Goal: Task Accomplishment & Management: Use online tool/utility

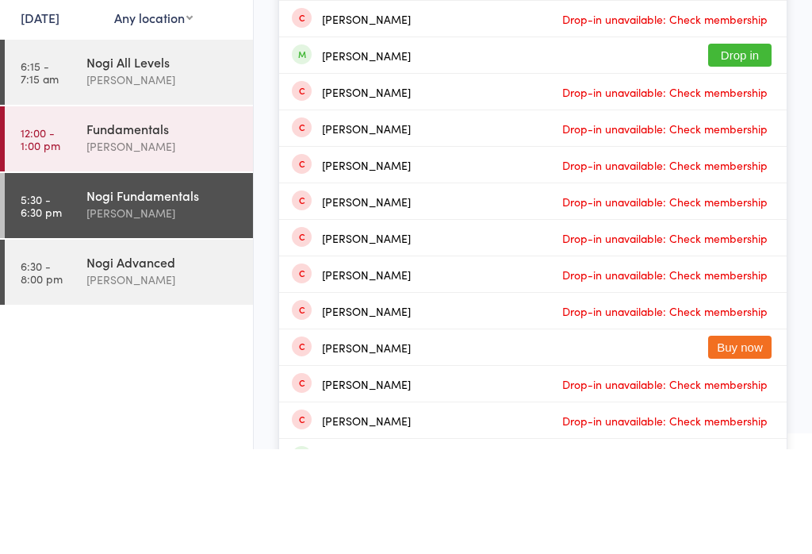
type input "[PERSON_NAME]"
click at [750, 87] on button "Drop in" at bounding box center [740, 86] width 63 height 23
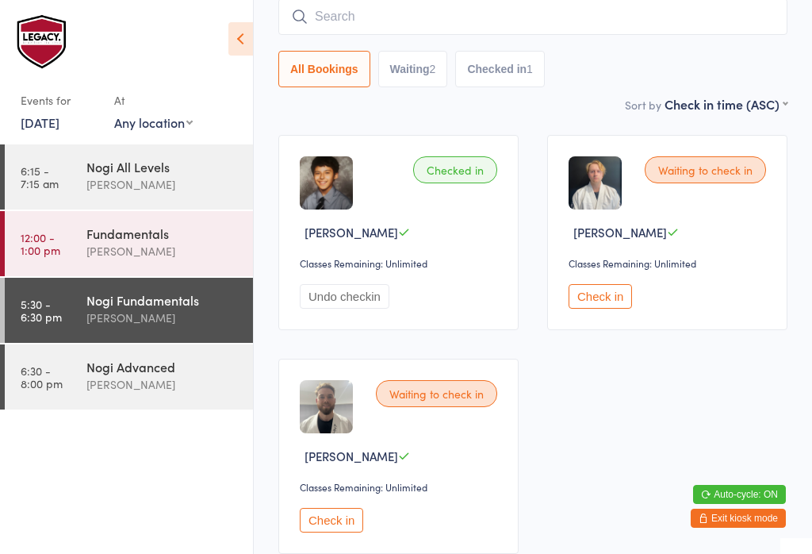
click at [510, 35] on input "search" at bounding box center [533, 16] width 509 height 36
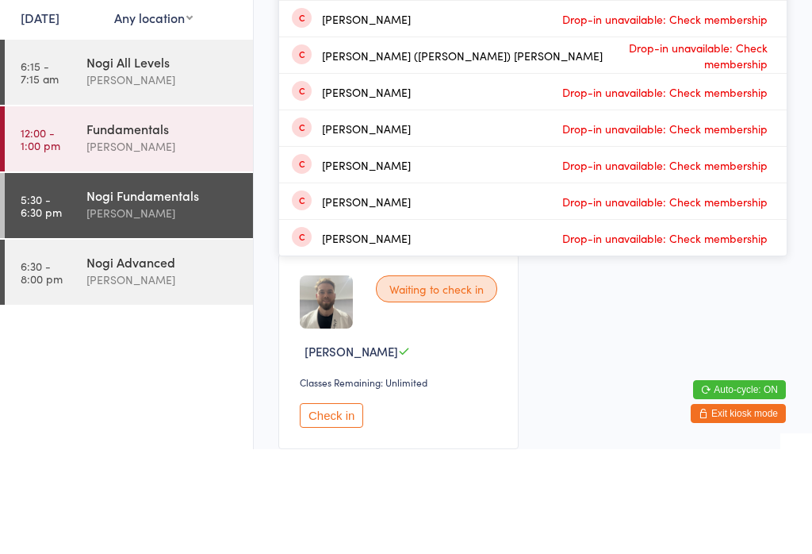
type input "Briar"
click at [768, 71] on div "[PERSON_NAME] Drop-in unavailable: Check membership" at bounding box center [533, 87] width 508 height 36
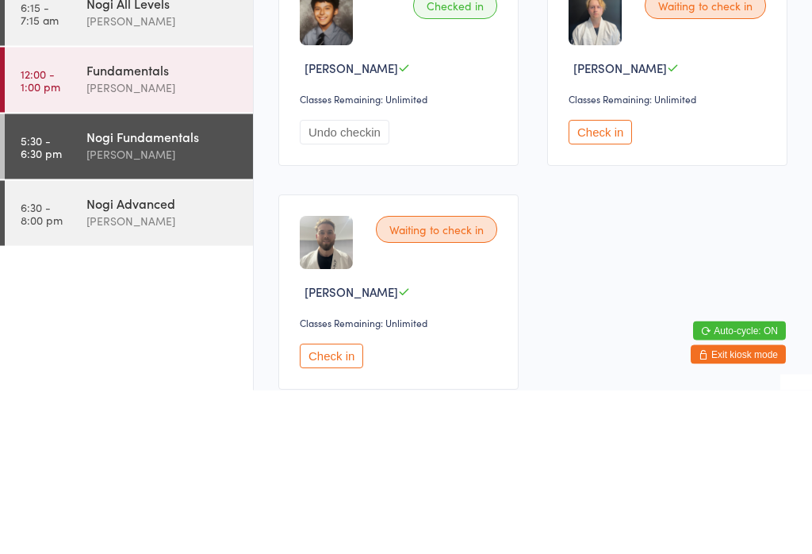
click at [163, 358] on div "Nogi Advanced" at bounding box center [162, 366] width 153 height 17
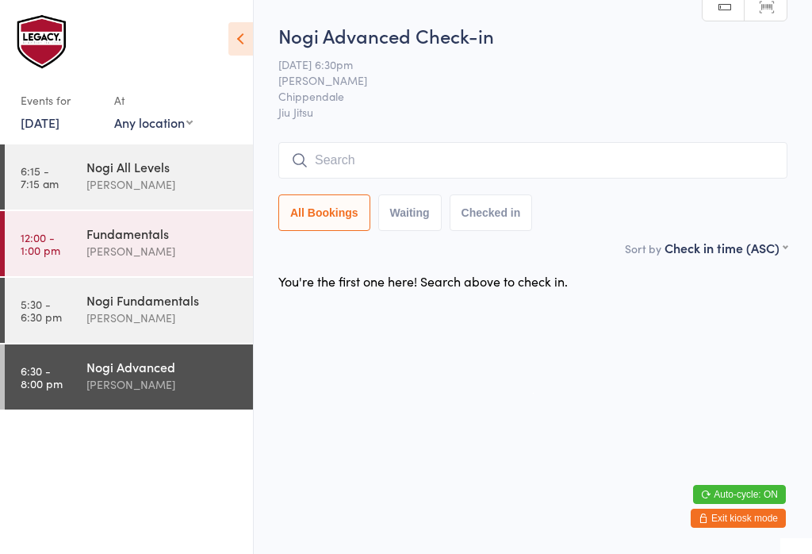
click at [425, 153] on input "search" at bounding box center [533, 160] width 509 height 36
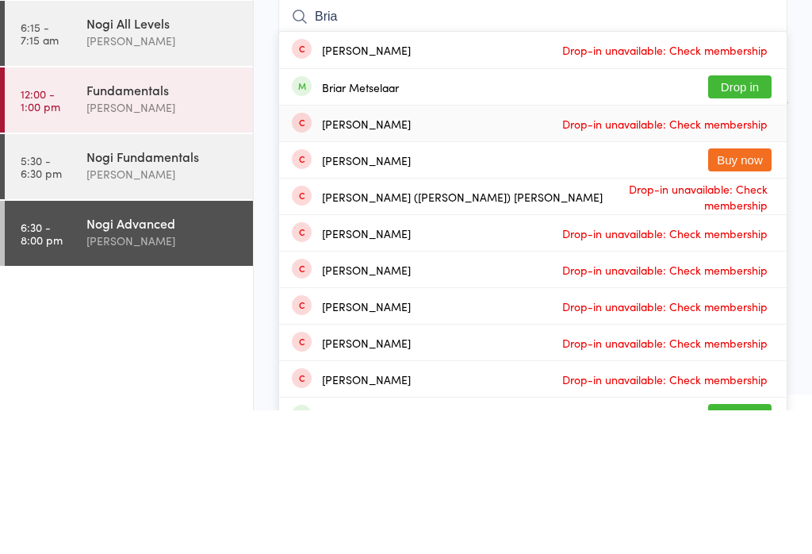
type input "Bria"
click at [778, 249] on div "[PERSON_NAME] Drop-in unavailable: Check membership" at bounding box center [533, 267] width 508 height 36
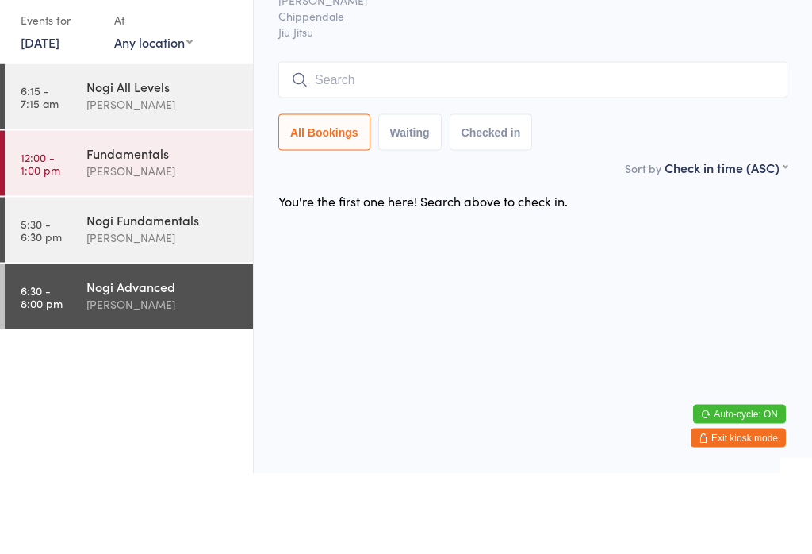
click at [609, 142] on input "search" at bounding box center [533, 160] width 509 height 36
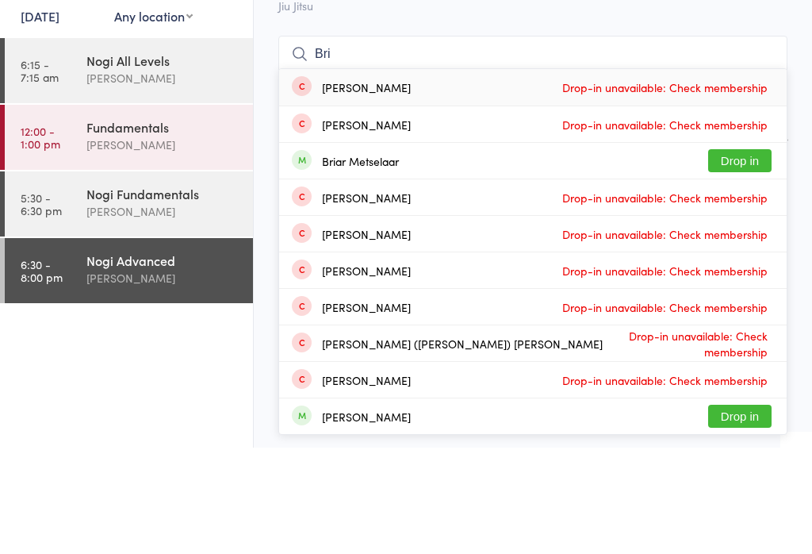
type input "Bri"
click at [750, 255] on button "Drop in" at bounding box center [740, 266] width 63 height 23
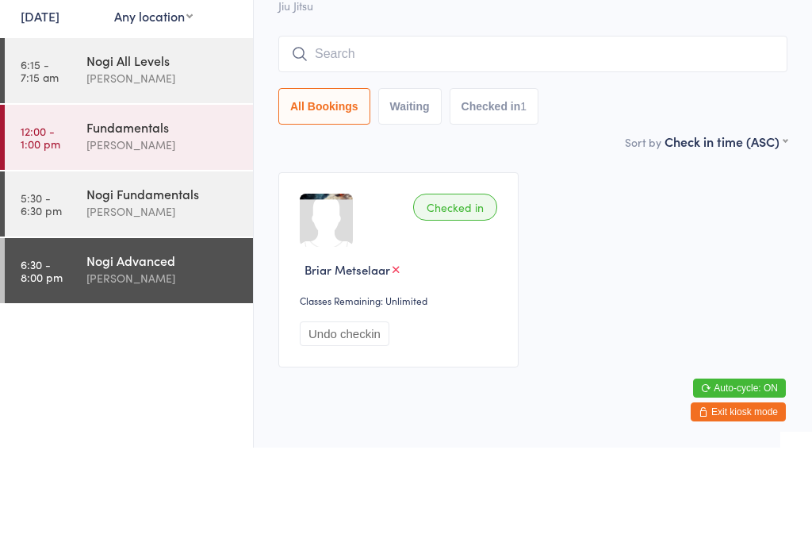
scroll to position [39, 0]
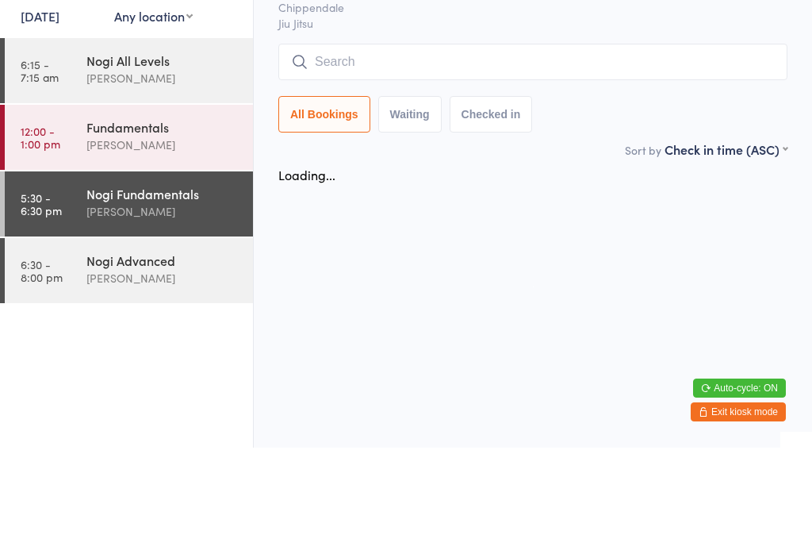
scroll to position [106, 0]
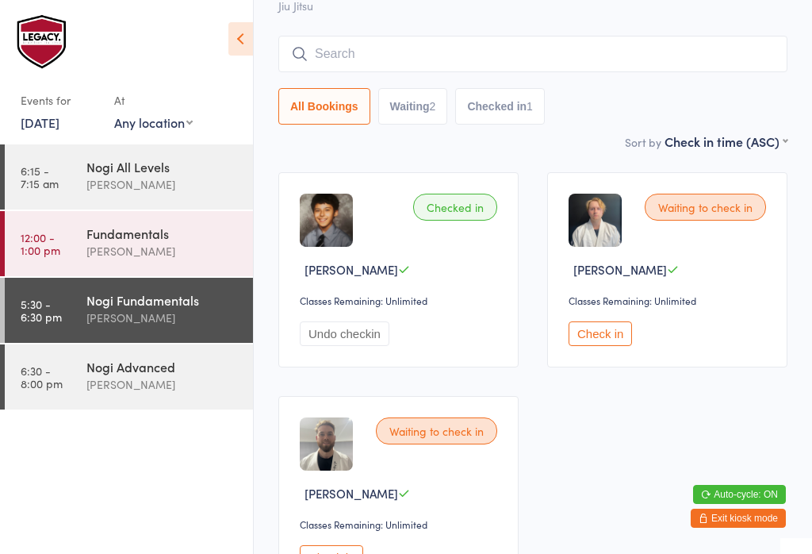
click at [654, 55] on input "search" at bounding box center [533, 54] width 509 height 36
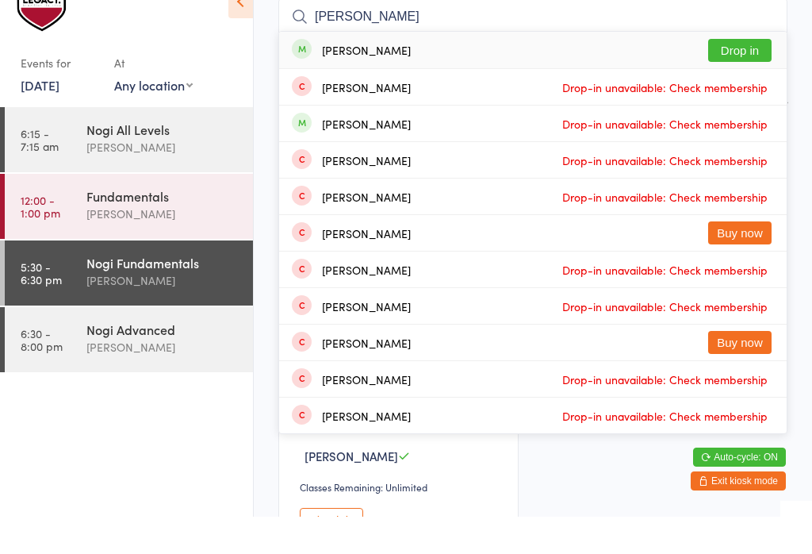
type input "[PERSON_NAME]"
click at [738, 76] on button "Drop in" at bounding box center [740, 87] width 63 height 23
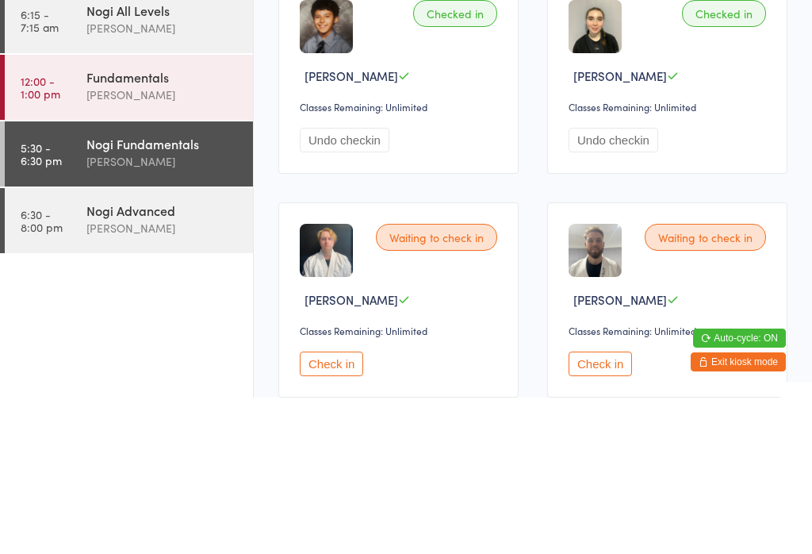
scroll to position [242, 0]
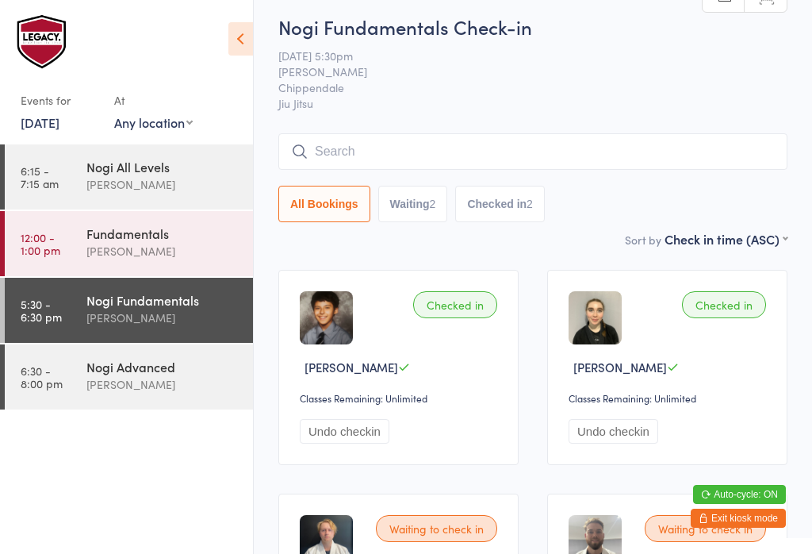
click at [487, 144] on input "search" at bounding box center [533, 151] width 509 height 36
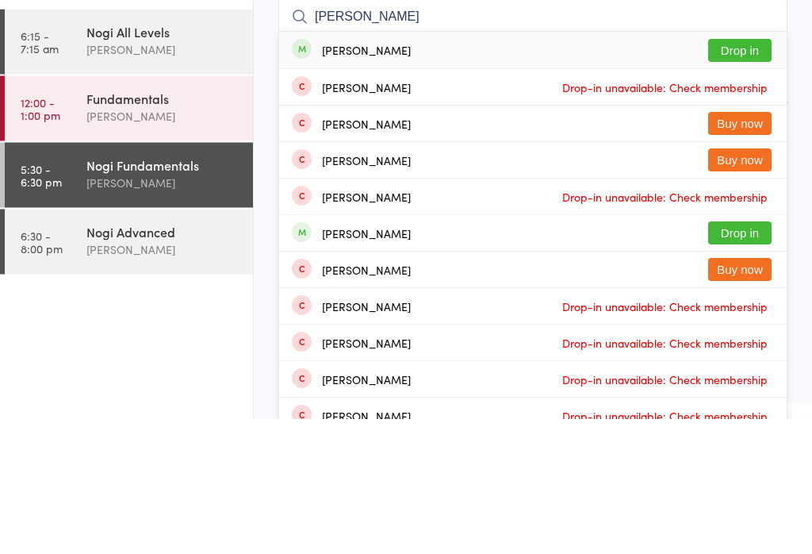
type input "[PERSON_NAME]"
click at [742, 175] on button "Drop in" at bounding box center [740, 186] width 63 height 23
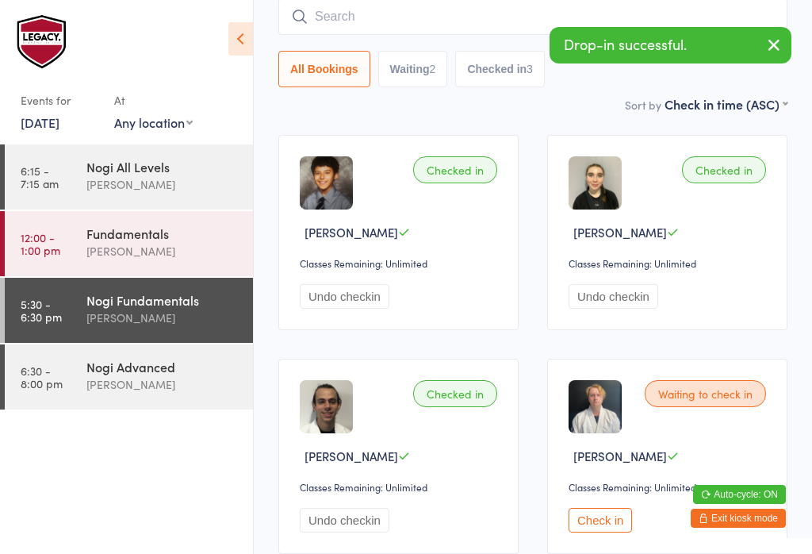
click at [203, 388] on div "[PERSON_NAME]" at bounding box center [162, 384] width 153 height 18
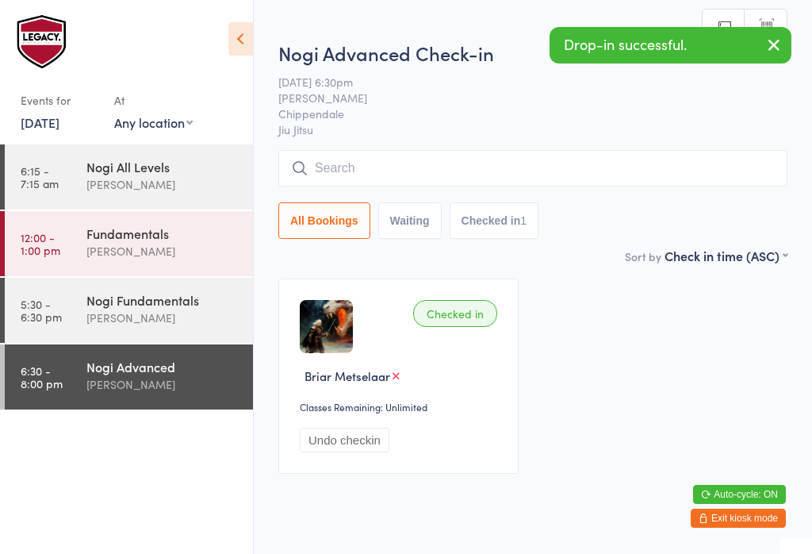
click at [417, 156] on input "search" at bounding box center [533, 168] width 509 height 36
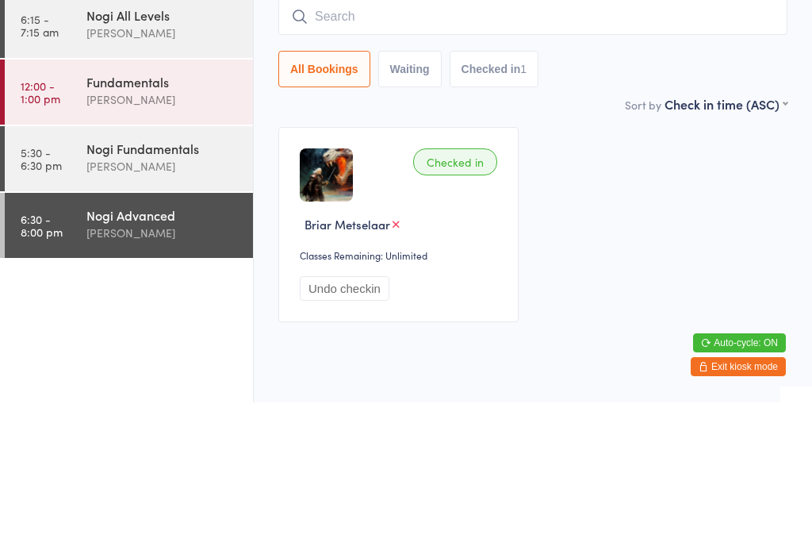
type input "A"
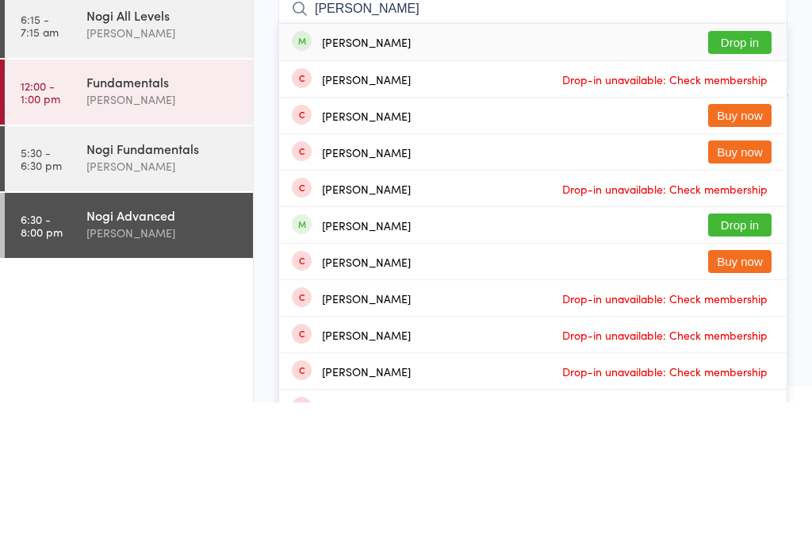
type input "[PERSON_NAME]"
click at [755, 182] on button "Drop in" at bounding box center [740, 193] width 63 height 23
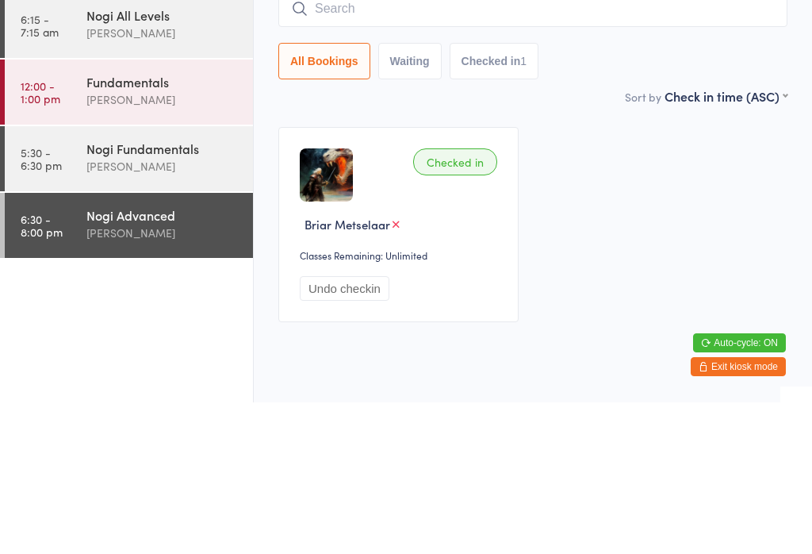
scroll to position [39, 0]
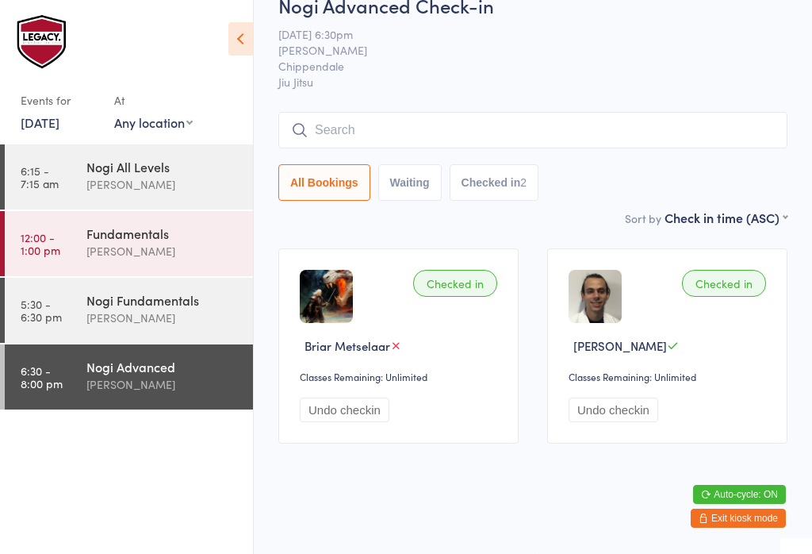
click at [144, 315] on div "[PERSON_NAME]" at bounding box center [162, 318] width 153 height 18
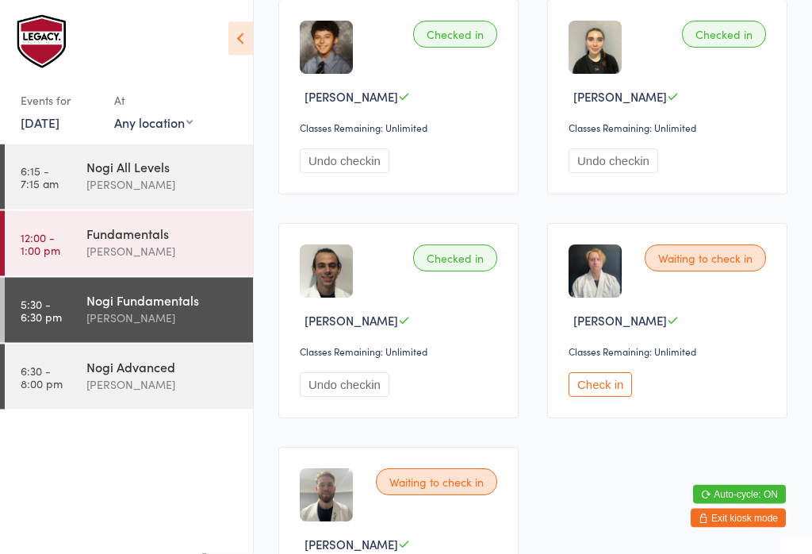
scroll to position [374, 0]
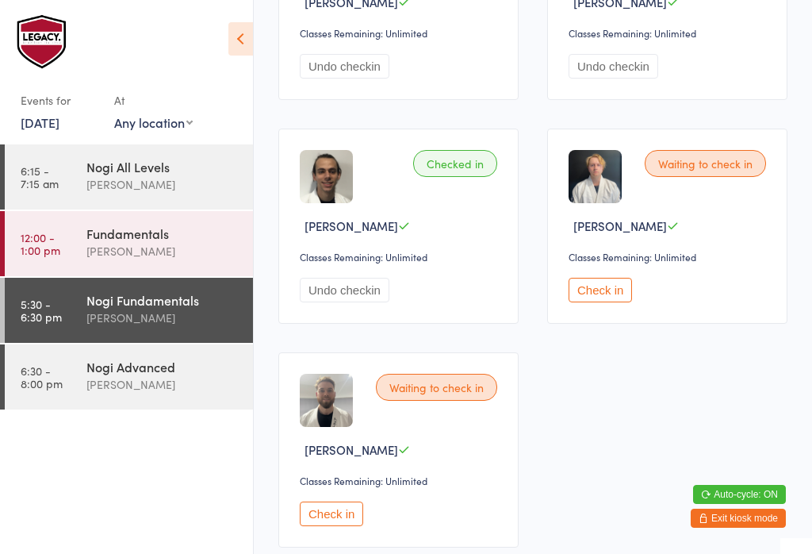
click at [617, 275] on div "Waiting to check in [PERSON_NAME] Classes Remaining: Unlimited Check in" at bounding box center [667, 226] width 240 height 195
click at [596, 302] on button "Check in" at bounding box center [600, 290] width 63 height 25
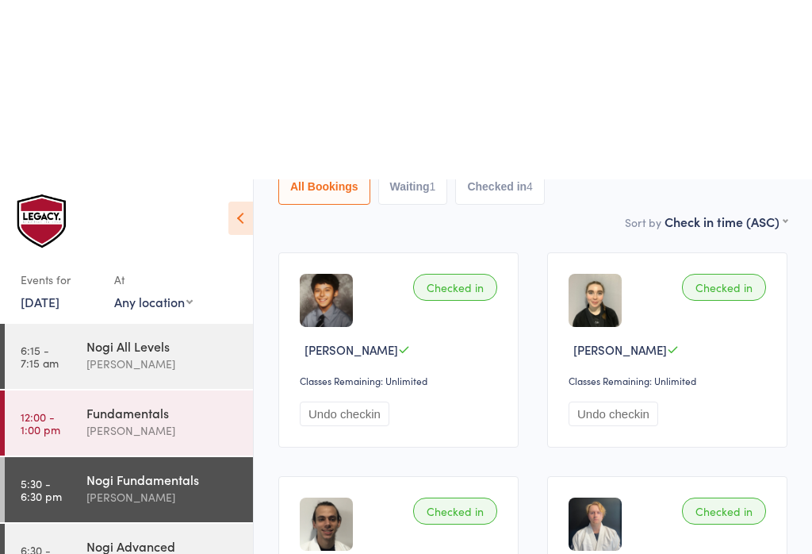
scroll to position [0, 0]
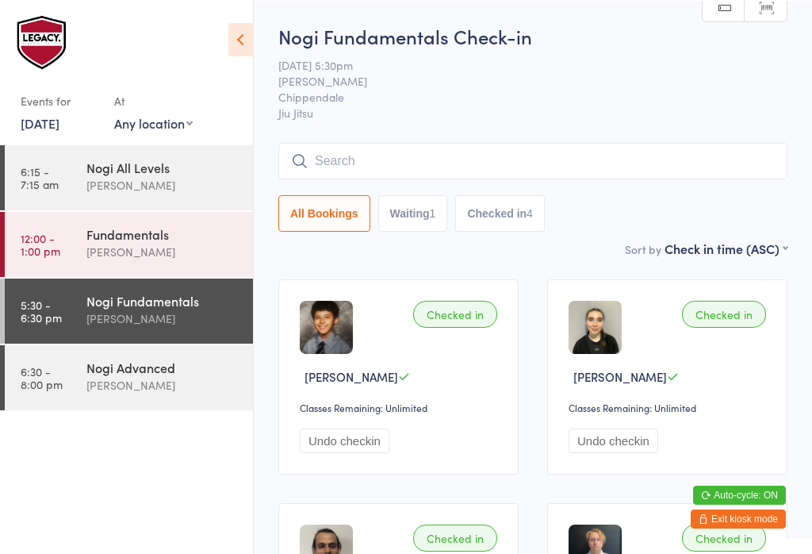
click at [460, 163] on input "search" at bounding box center [533, 160] width 509 height 36
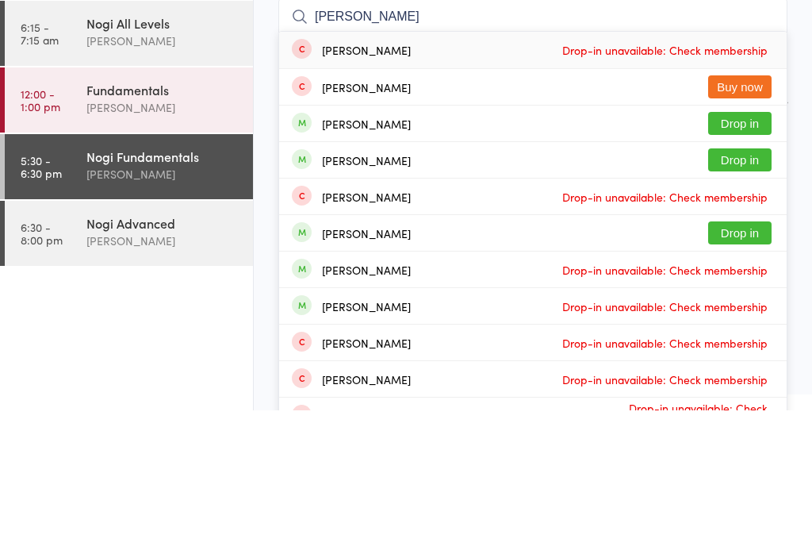
type input "[PERSON_NAME]"
click at [746, 255] on button "Drop in" at bounding box center [740, 266] width 63 height 23
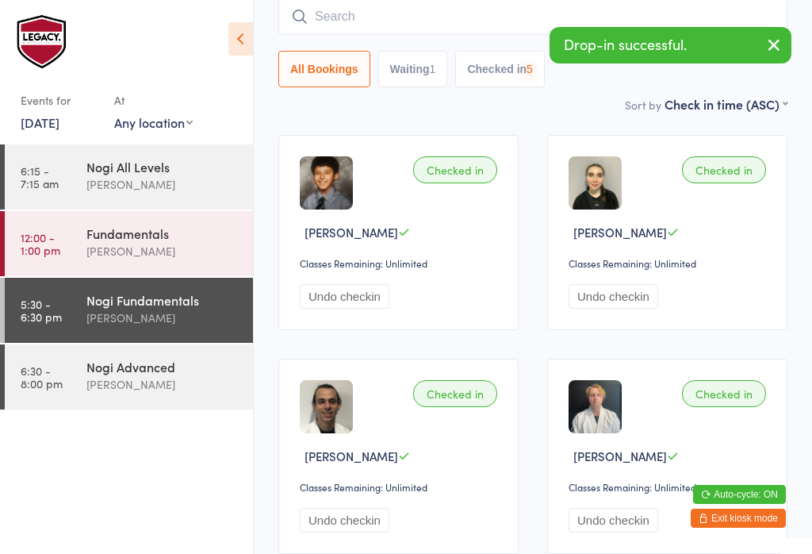
click at [466, 26] on input "search" at bounding box center [533, 16] width 509 height 36
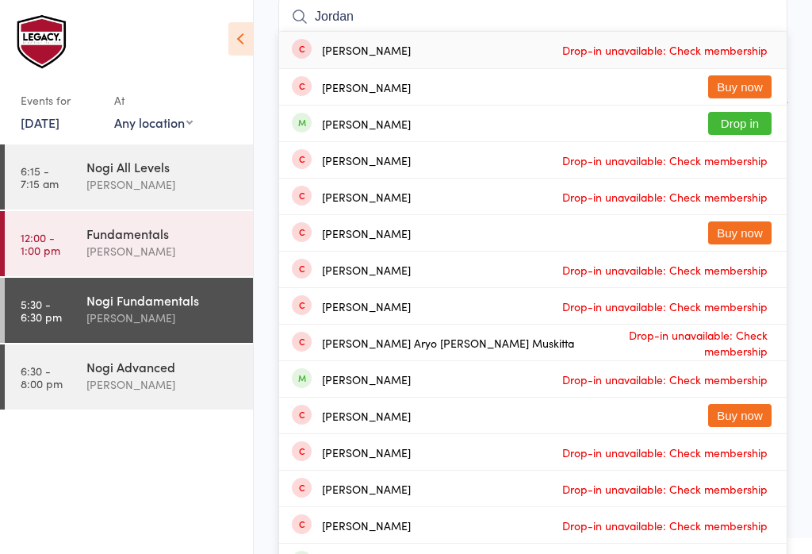
type input "Jordan"
click at [753, 120] on button "Drop in" at bounding box center [740, 123] width 63 height 23
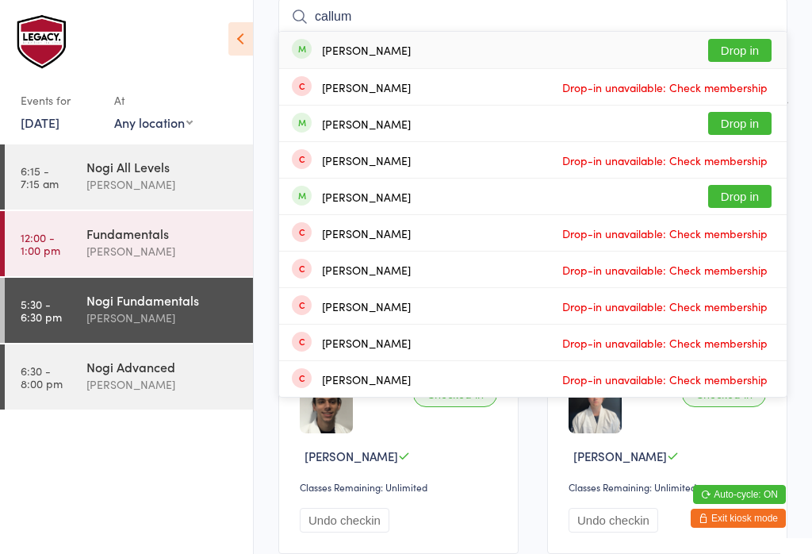
type input "callum"
click at [756, 53] on button "Drop in" at bounding box center [740, 50] width 63 height 23
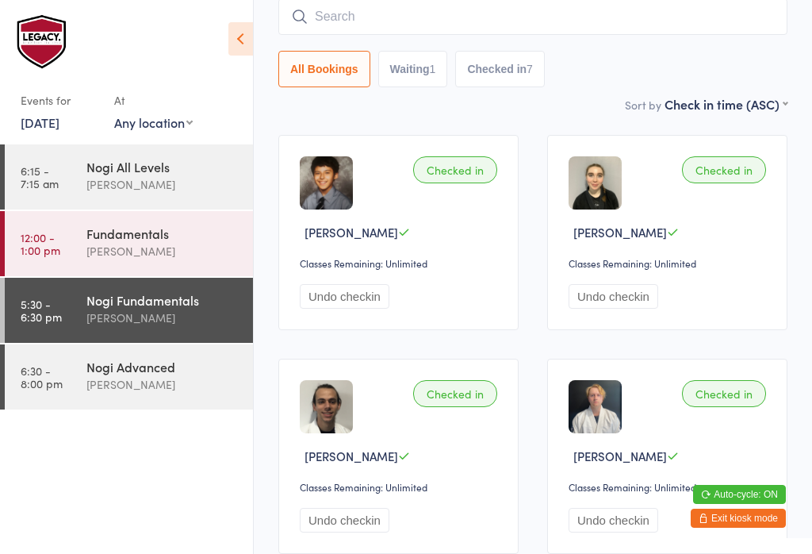
click at [522, 20] on input "search" at bounding box center [533, 16] width 509 height 36
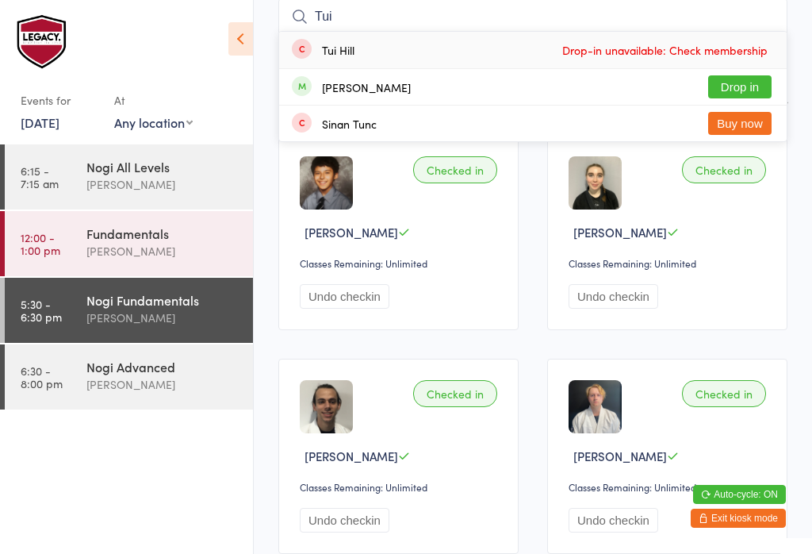
type input "Tui"
click at [756, 90] on button "Drop in" at bounding box center [740, 86] width 63 height 23
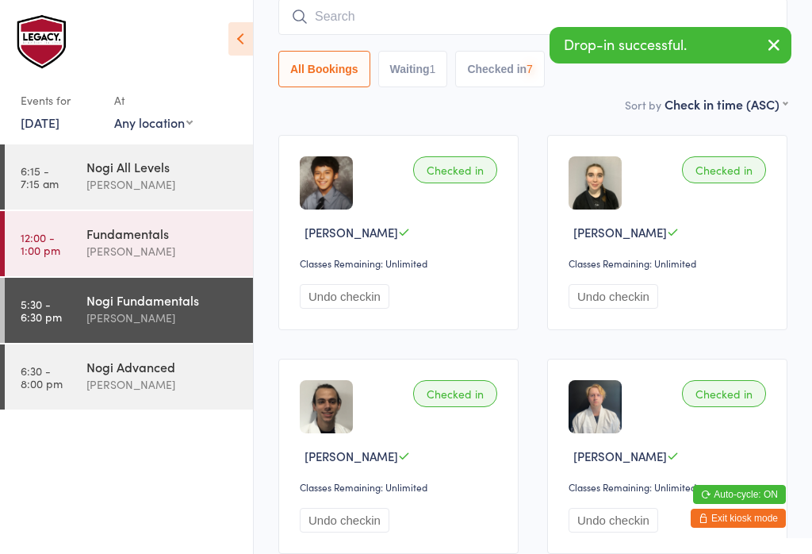
click at [164, 392] on div "[PERSON_NAME]" at bounding box center [162, 384] width 153 height 18
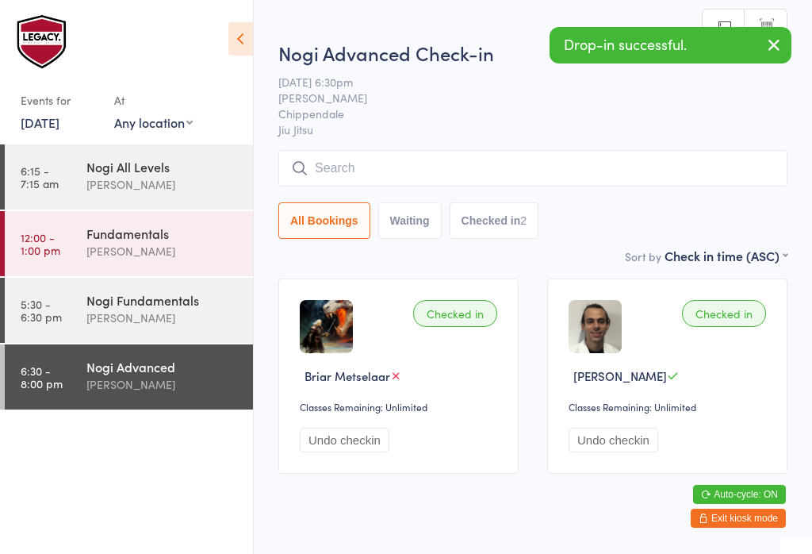
click at [407, 132] on span "Jiu Jitsu" at bounding box center [533, 129] width 509 height 16
click at [443, 159] on input "search" at bounding box center [533, 168] width 509 height 36
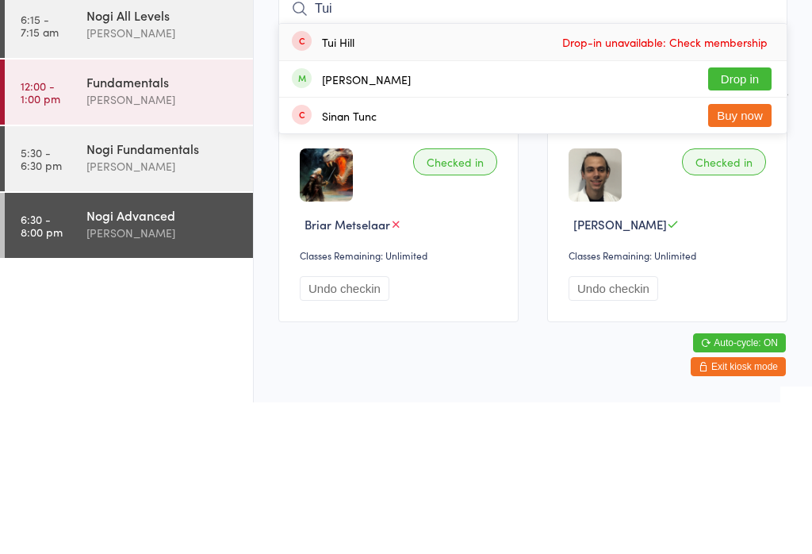
type input "Tui"
click at [766, 219] on button "Drop in" at bounding box center [740, 230] width 63 height 23
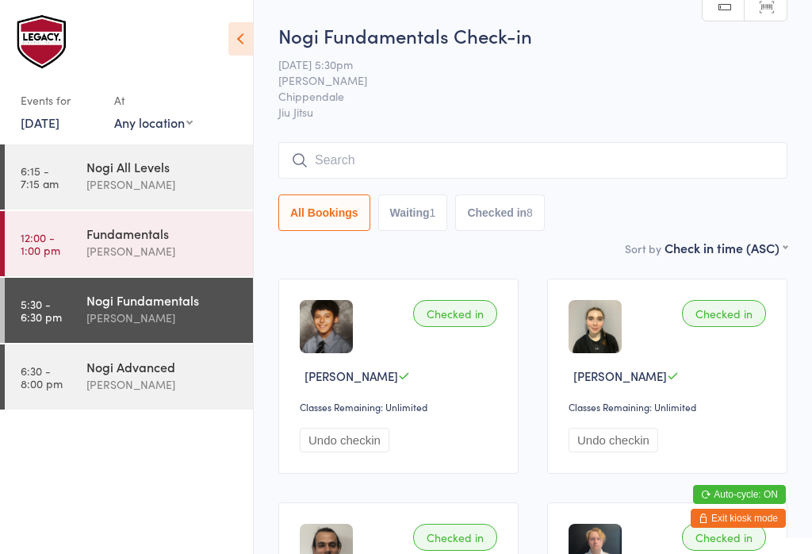
click at [607, 178] on input "search" at bounding box center [533, 160] width 509 height 36
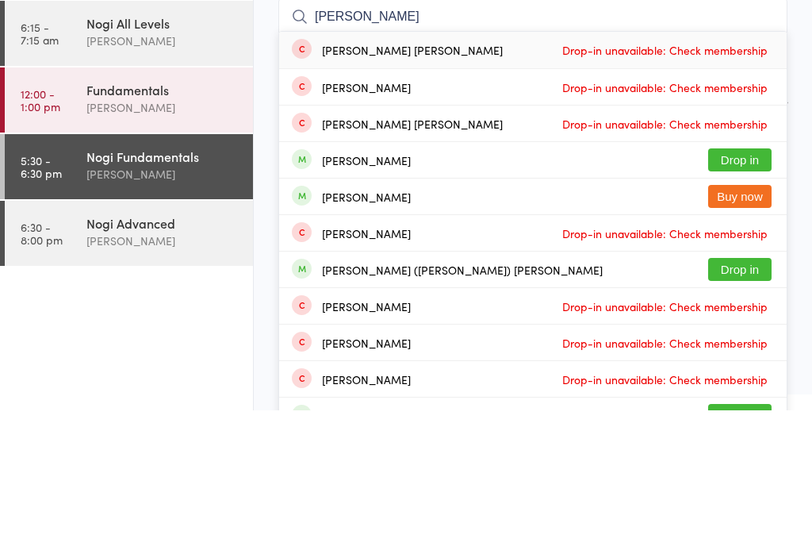
type input "[PERSON_NAME]"
click at [748, 292] on button "Drop in" at bounding box center [740, 303] width 63 height 23
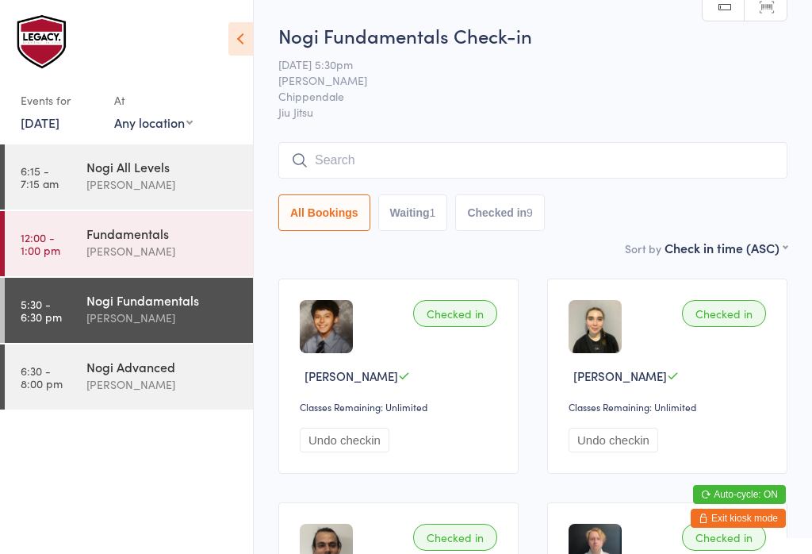
click at [453, 158] on input "search" at bounding box center [533, 160] width 509 height 36
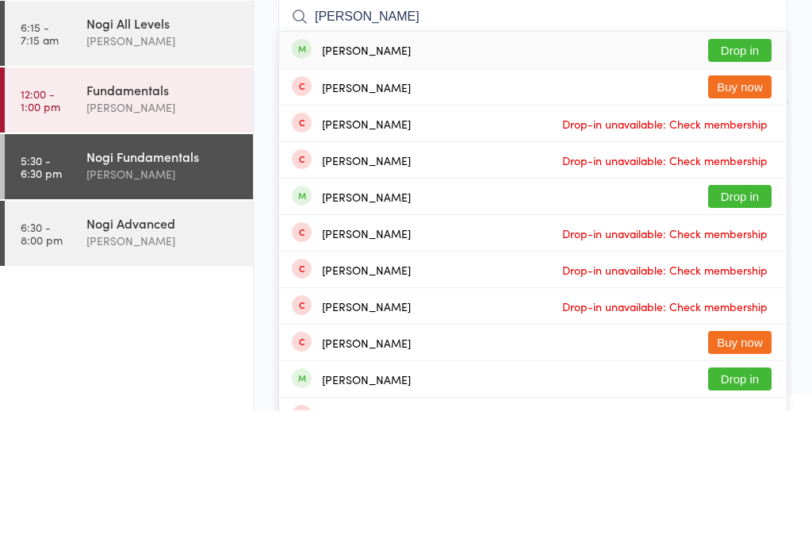
type input "[PERSON_NAME]"
click at [742, 182] on button "Drop in" at bounding box center [740, 193] width 63 height 23
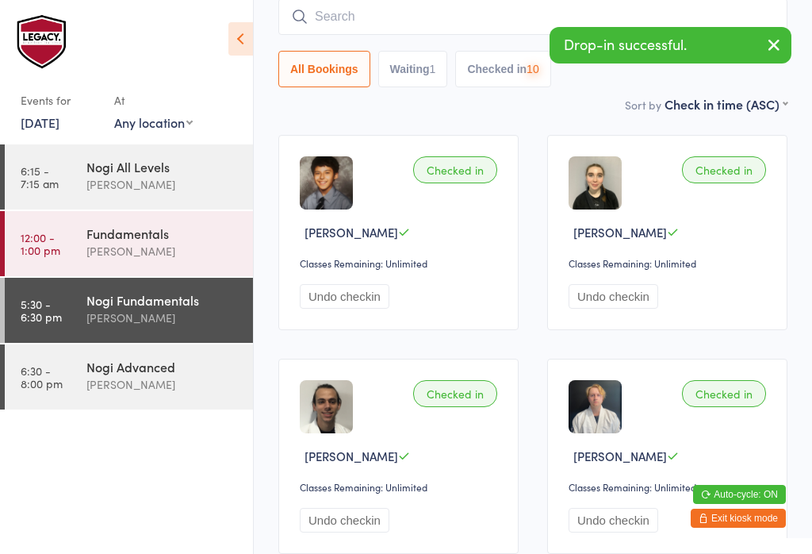
click at [139, 389] on div "[PERSON_NAME]" at bounding box center [162, 384] width 153 height 18
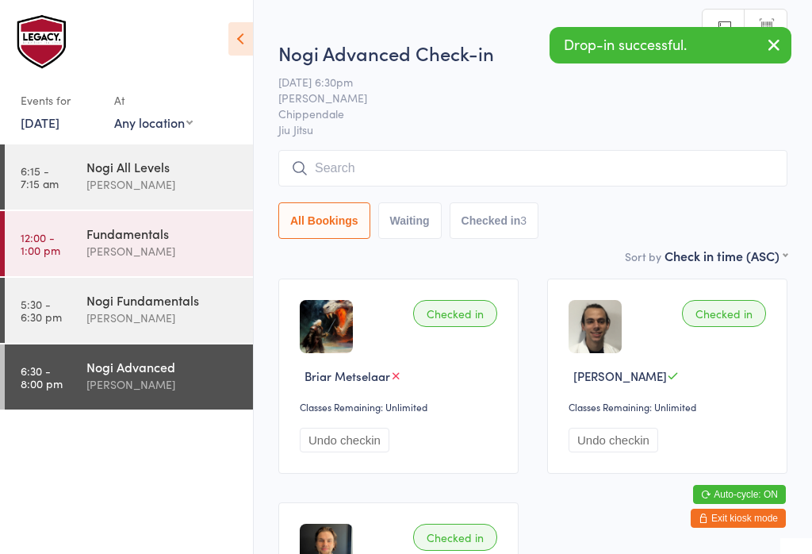
click at [450, 170] on input "search" at bounding box center [533, 168] width 509 height 36
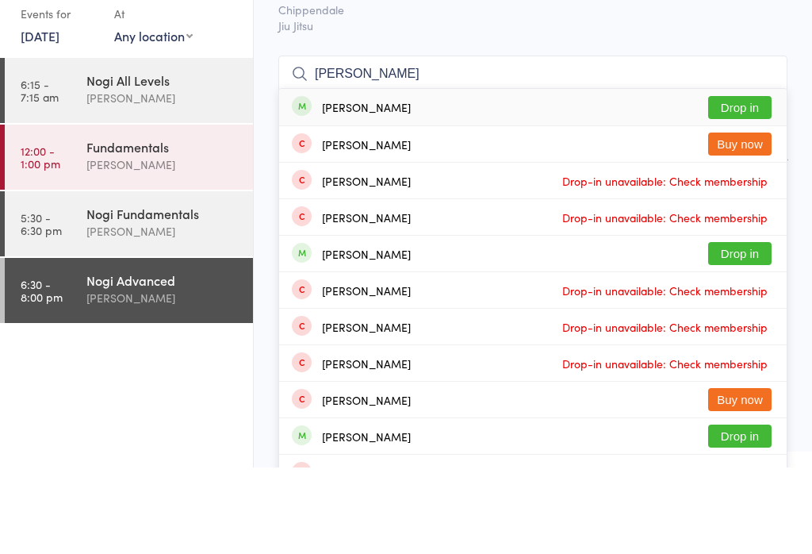
type input "[PERSON_NAME]"
click at [741, 182] on button "Drop in" at bounding box center [740, 193] width 63 height 23
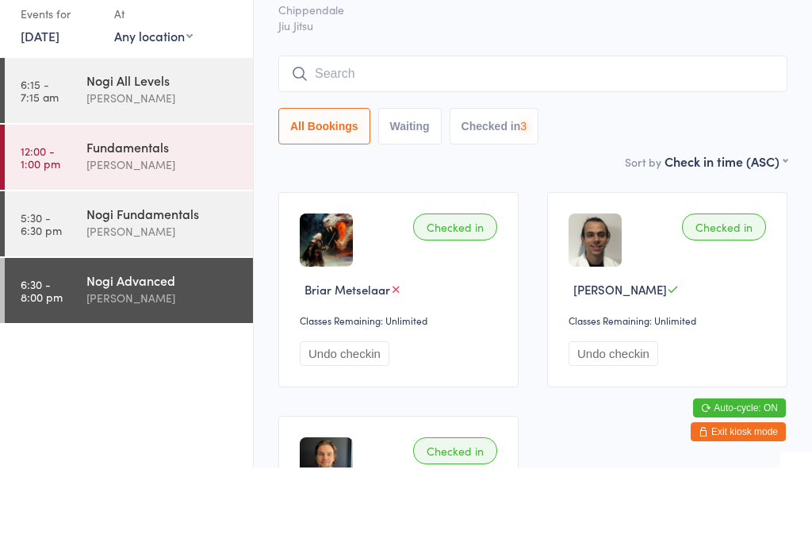
scroll to position [86, 0]
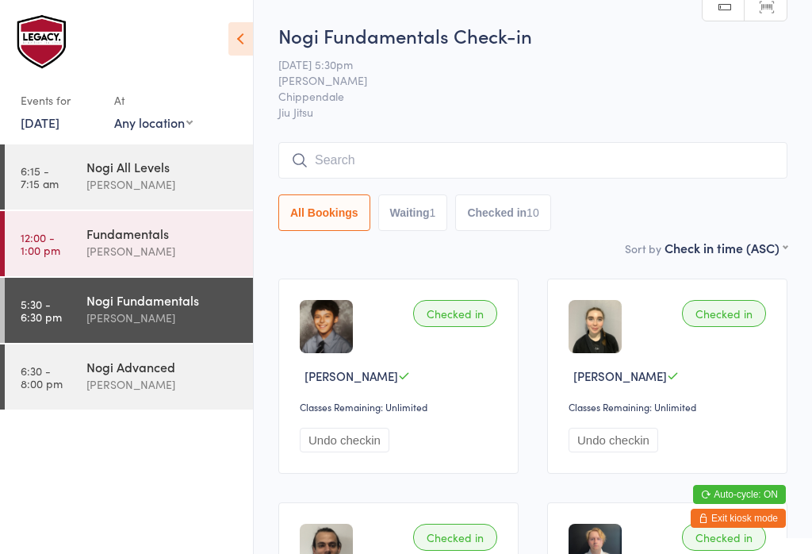
click at [371, 165] on input "search" at bounding box center [533, 160] width 509 height 36
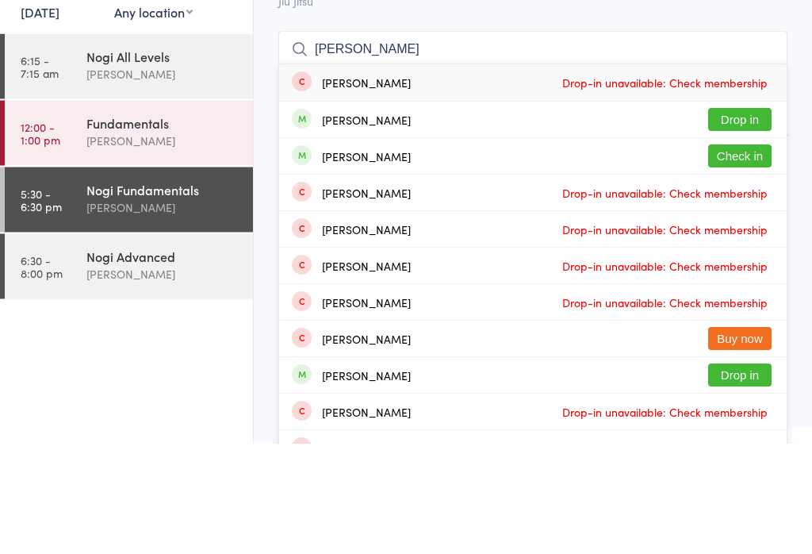
type input "[PERSON_NAME]"
click at [755, 255] on button "Check in" at bounding box center [740, 266] width 63 height 23
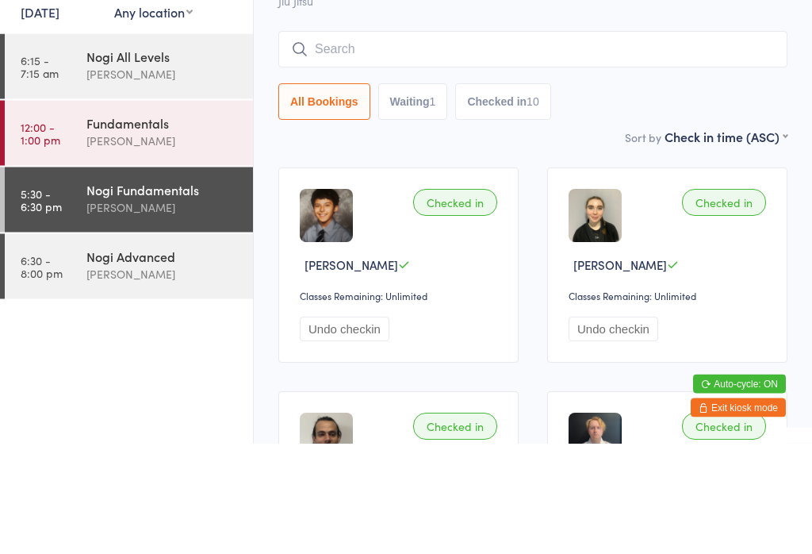
scroll to position [111, 0]
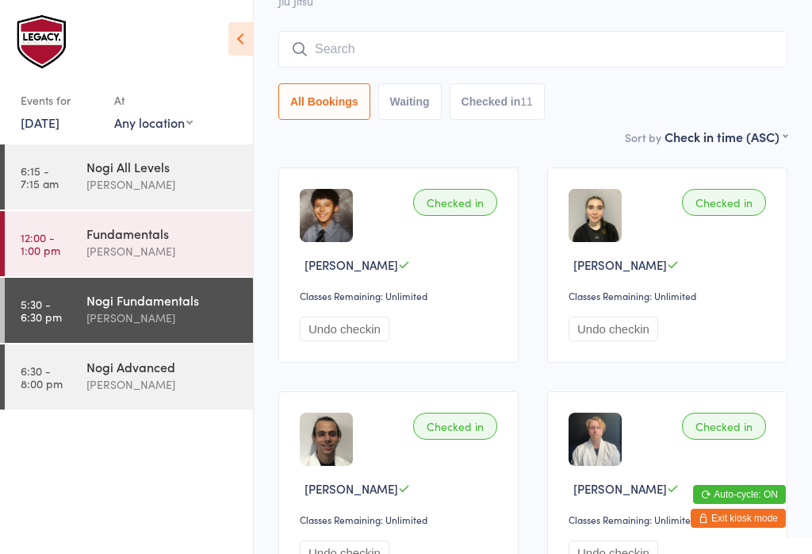
click at [555, 63] on input "search" at bounding box center [533, 49] width 509 height 36
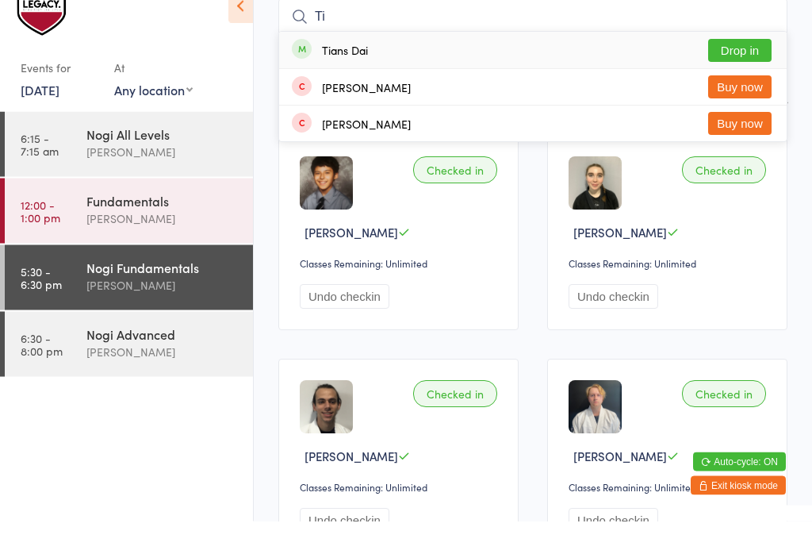
type input "T"
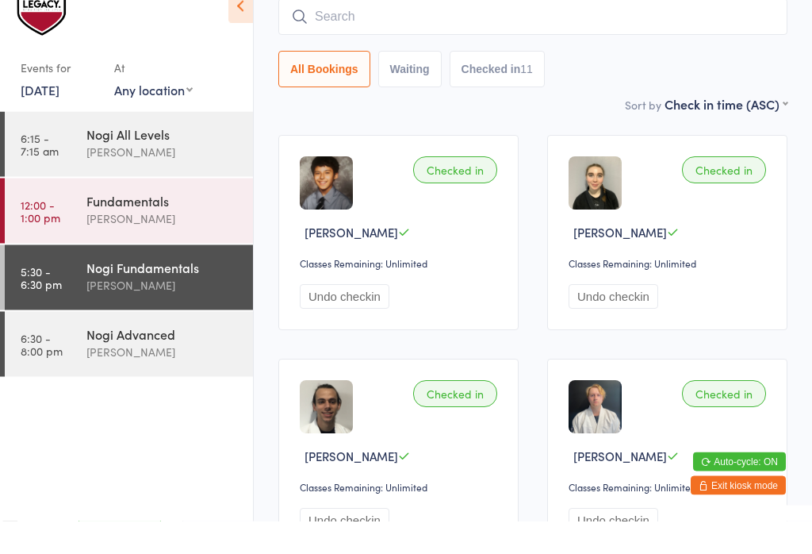
click at [613, 32] on input "search" at bounding box center [533, 50] width 509 height 36
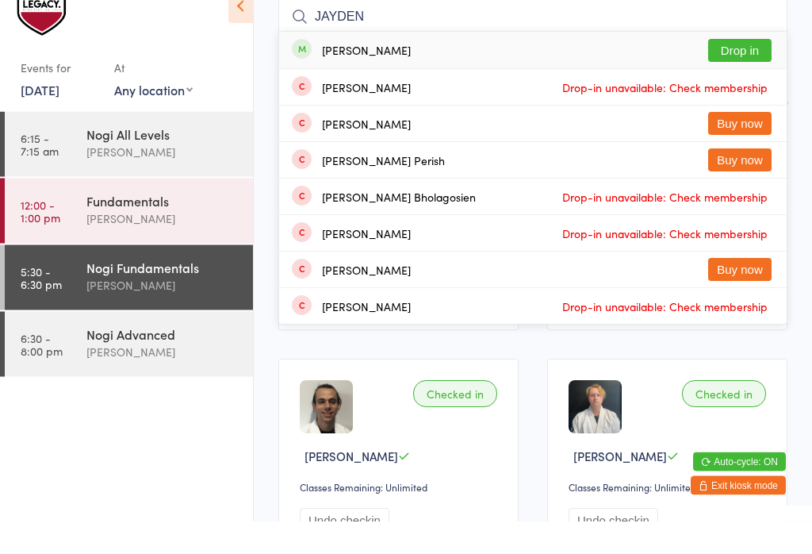
type input "JAYDEN"
click at [751, 72] on button "Drop in" at bounding box center [740, 83] width 63 height 23
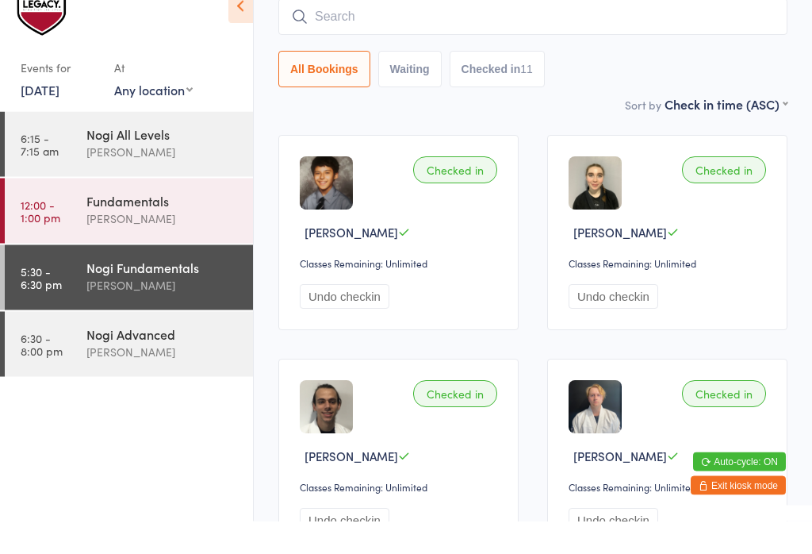
scroll to position [144, 0]
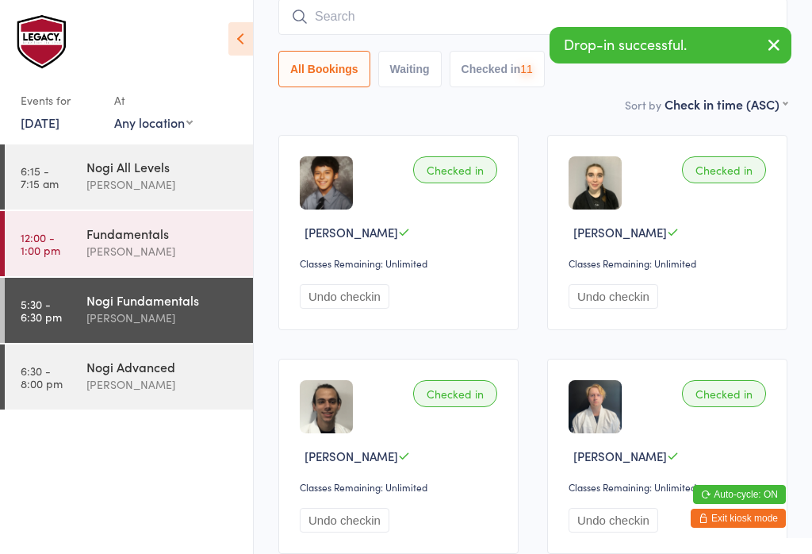
click at [64, 394] on link "6:30 - 8:00 pm Nogi Advanced [PERSON_NAME]" at bounding box center [129, 376] width 248 height 65
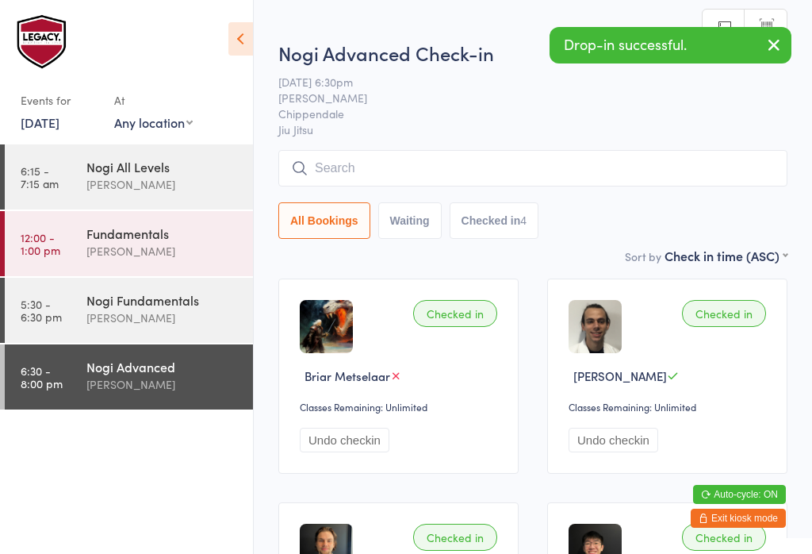
click at [476, 173] on input "search" at bounding box center [533, 168] width 509 height 36
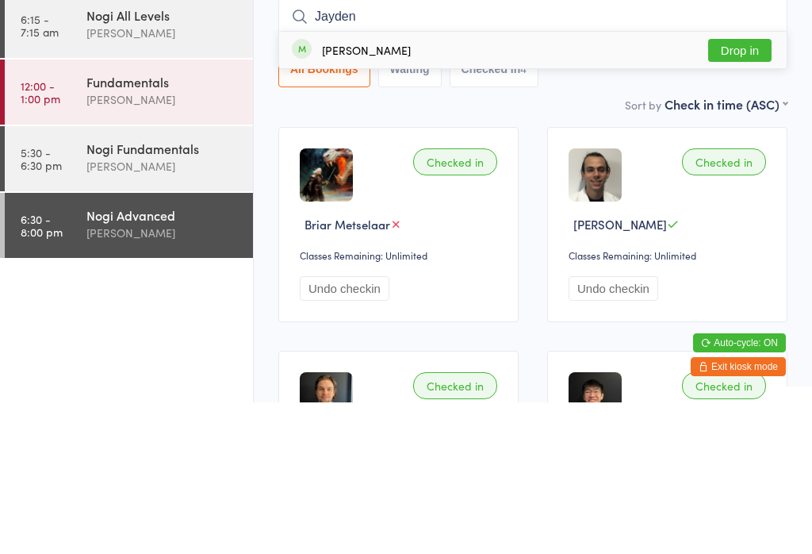
type input "Jayden"
click at [753, 190] on button "Drop in" at bounding box center [740, 201] width 63 height 23
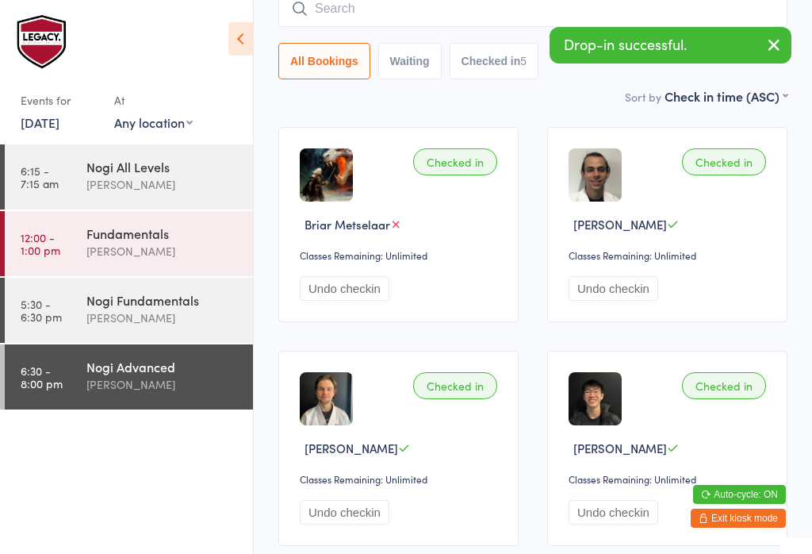
click at [182, 303] on div "Nogi Fundamentals" at bounding box center [162, 299] width 153 height 17
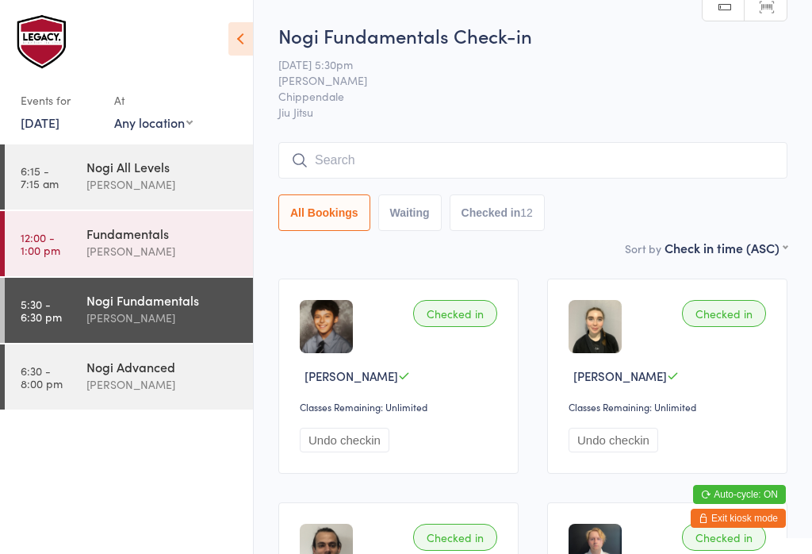
click at [390, 170] on input "search" at bounding box center [533, 160] width 509 height 36
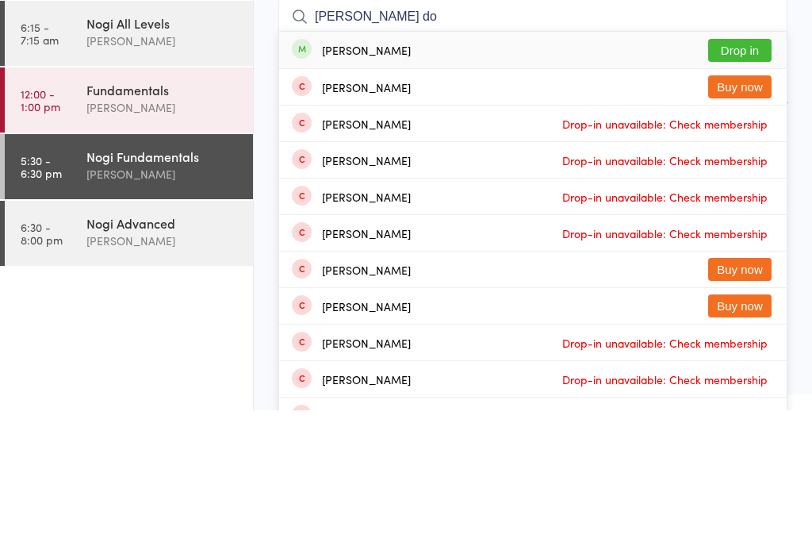
type input "[PERSON_NAME] do"
click at [761, 255] on span "Drop-in unavailable: Check membership" at bounding box center [665, 267] width 213 height 24
type input "[PERSON_NAME]"
click at [750, 182] on button "Drop in" at bounding box center [740, 193] width 63 height 23
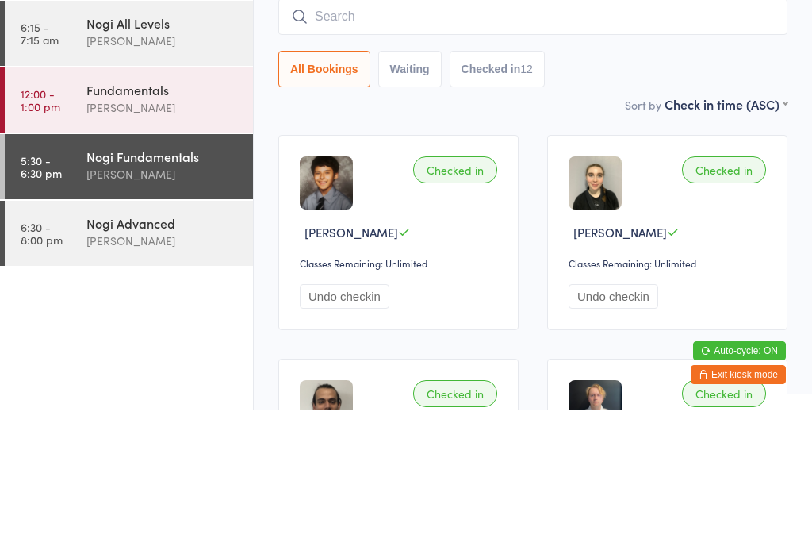
scroll to position [144, 0]
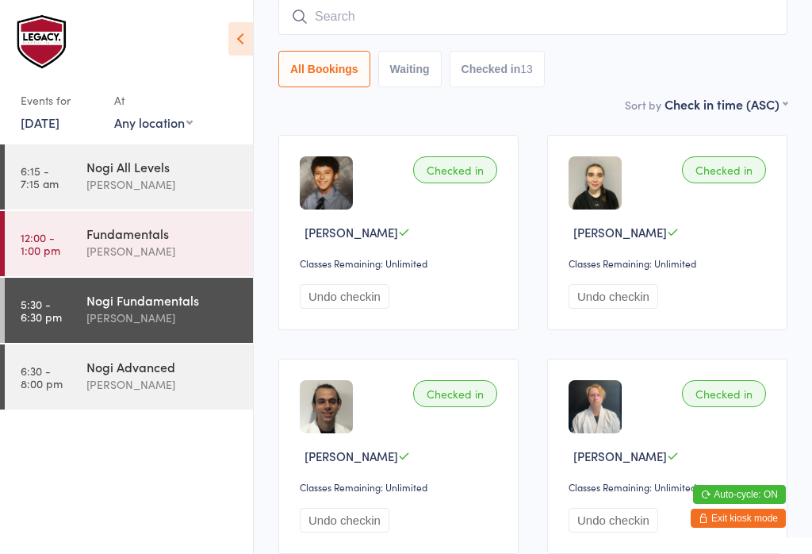
click at [613, 29] on input "search" at bounding box center [533, 16] width 509 height 36
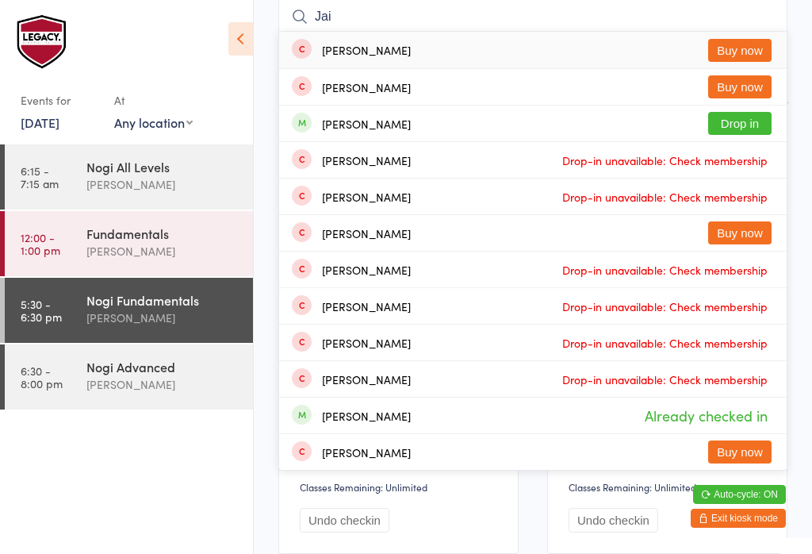
type input "Jai"
click at [742, 98] on button "Buy now" at bounding box center [740, 86] width 63 height 23
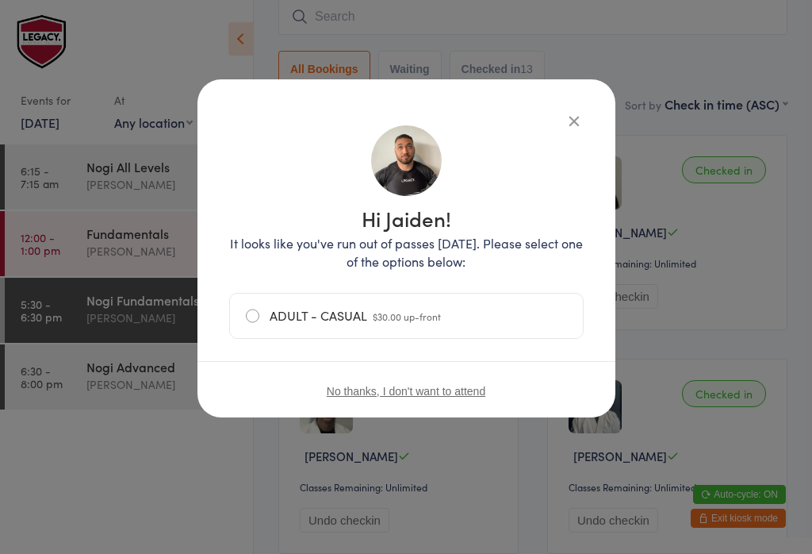
click at [374, 325] on label "ADULT - CASUAL $30.00 up-front" at bounding box center [406, 316] width 321 height 44
click at [0, 0] on input "ADULT - CASUAL $30.00 up-front" at bounding box center [0, 0] width 0 height 0
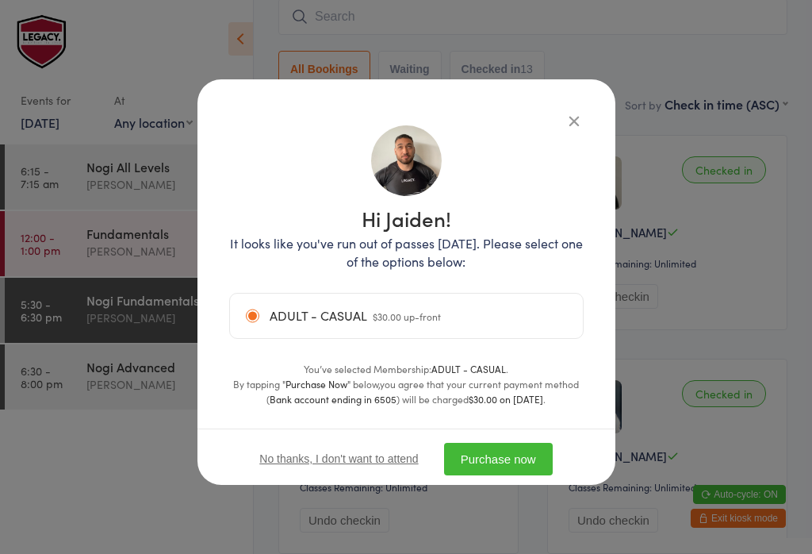
click at [521, 461] on button "Purchase now" at bounding box center [498, 459] width 109 height 33
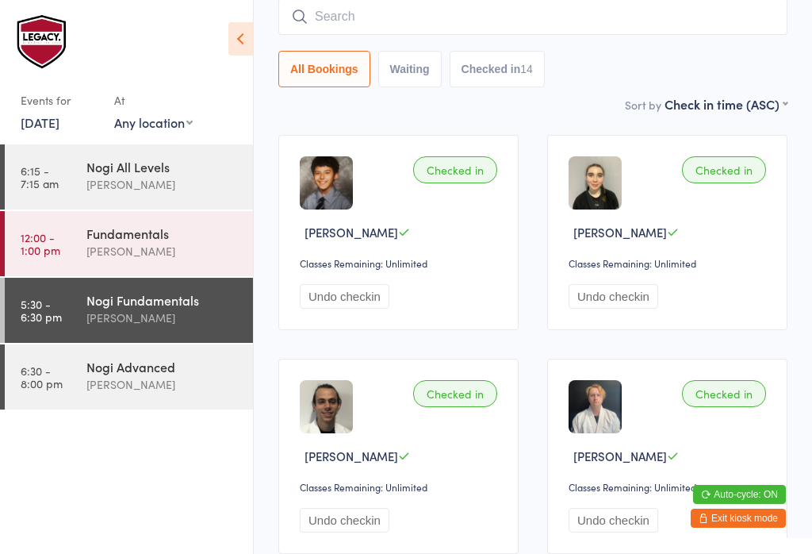
click at [598, 17] on input "search" at bounding box center [533, 16] width 509 height 36
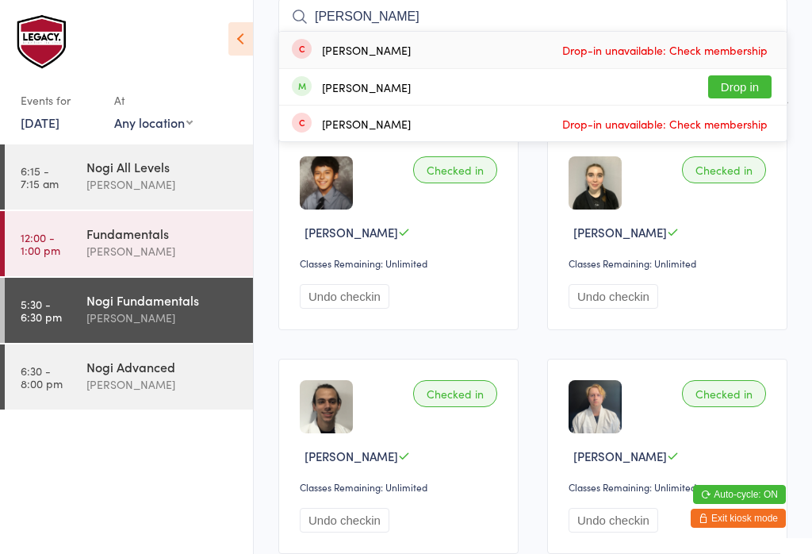
type input "[PERSON_NAME]"
click at [753, 89] on button "Drop in" at bounding box center [740, 86] width 63 height 23
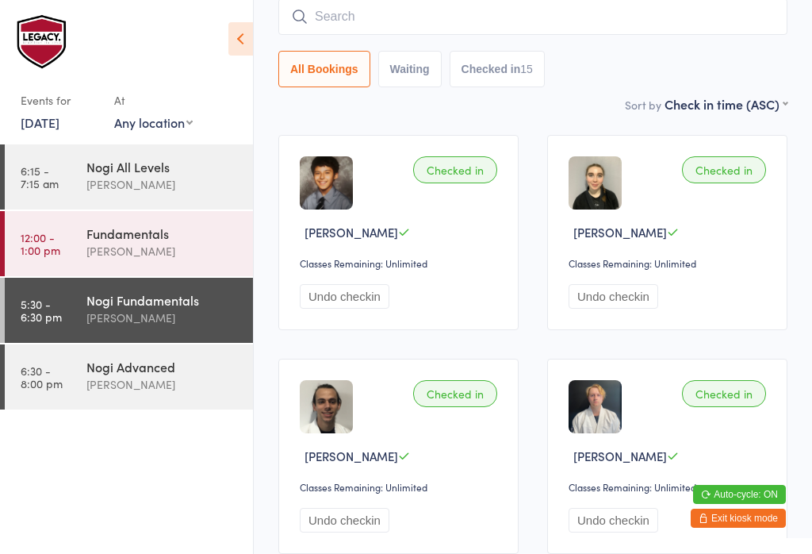
click at [425, 113] on div "Sort by Check in time (ASC) First name (ASC) First name (DESC) Last name (ASC) …" at bounding box center [533, 103] width 509 height 17
click at [161, 375] on div "Nogi Advanced" at bounding box center [162, 366] width 153 height 17
